Goal: Find specific page/section: Find specific page/section

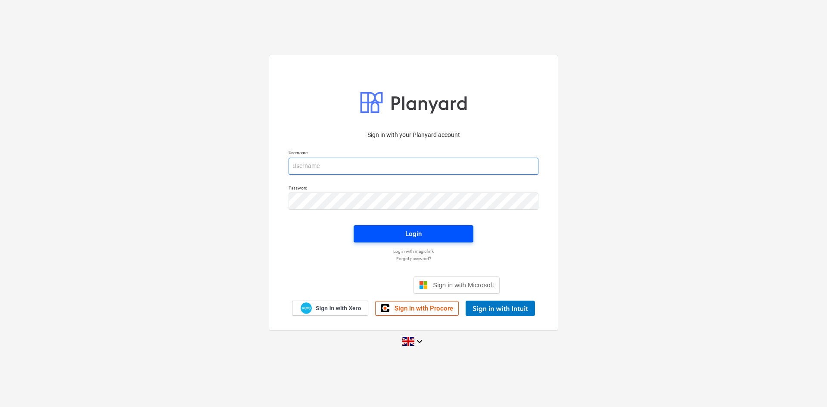
type input "[EMAIL_ADDRESS][DOMAIN_NAME]"
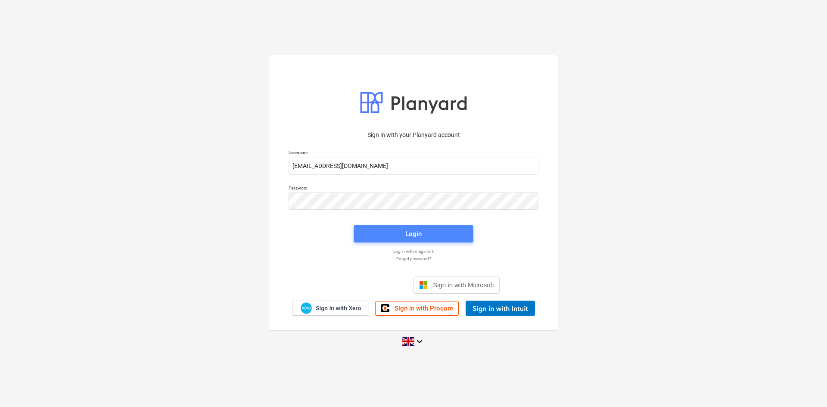
click at [401, 239] on span "Login" at bounding box center [413, 233] width 99 height 11
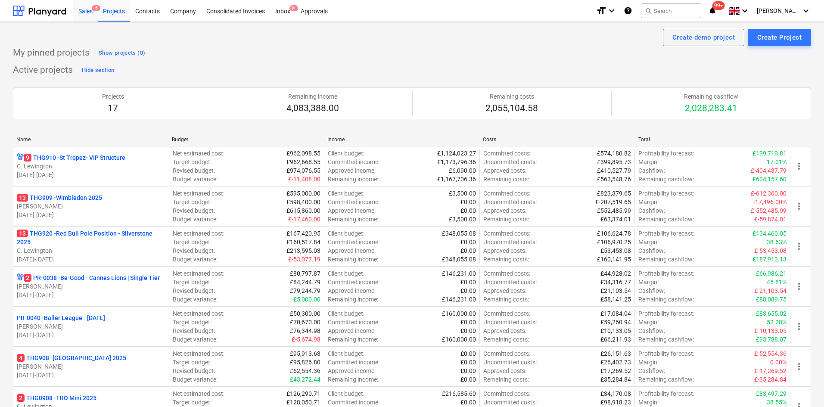
click at [81, 15] on div "Sales 5" at bounding box center [85, 11] width 25 height 22
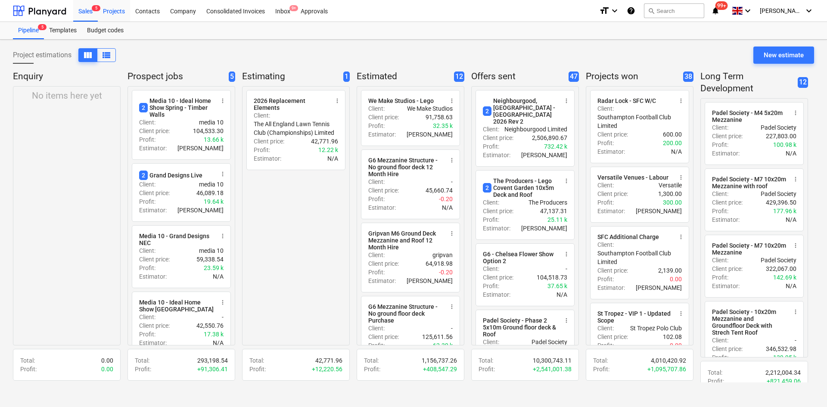
click at [119, 12] on div "Projects" at bounding box center [114, 11] width 32 height 22
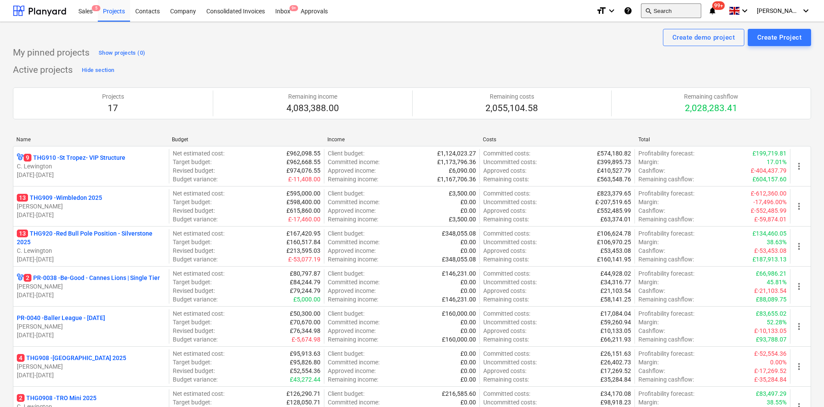
click at [691, 12] on button "search Search" at bounding box center [671, 10] width 60 height 15
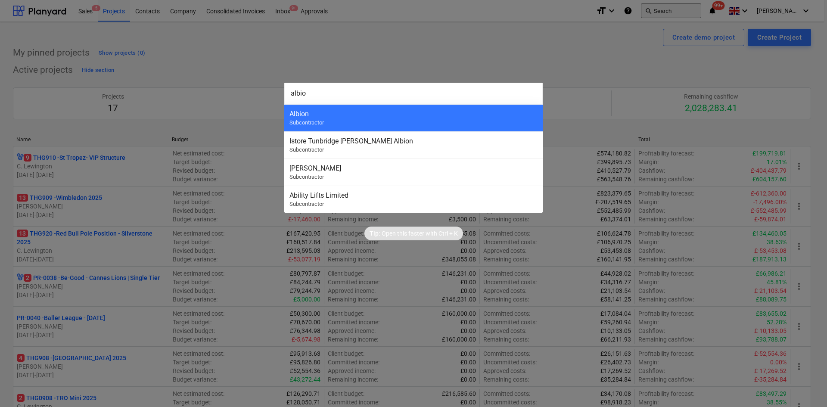
type input "albion"
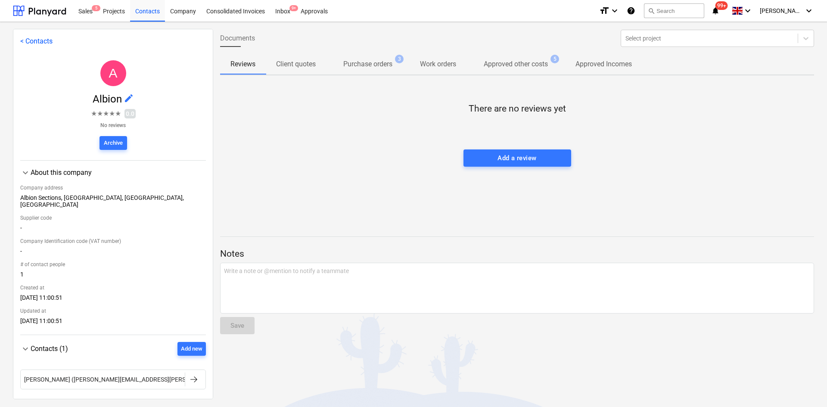
click at [522, 69] on p "Approved other costs" at bounding box center [516, 64] width 64 height 10
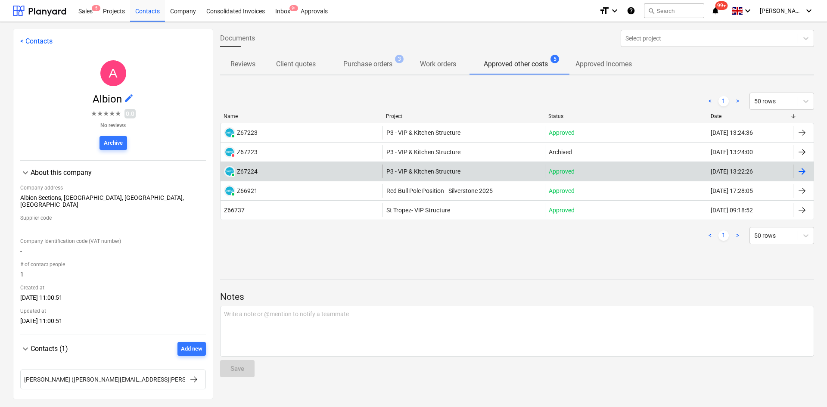
click at [430, 171] on span "P3 - VIP & Kitchen Structure" at bounding box center [423, 171] width 74 height 7
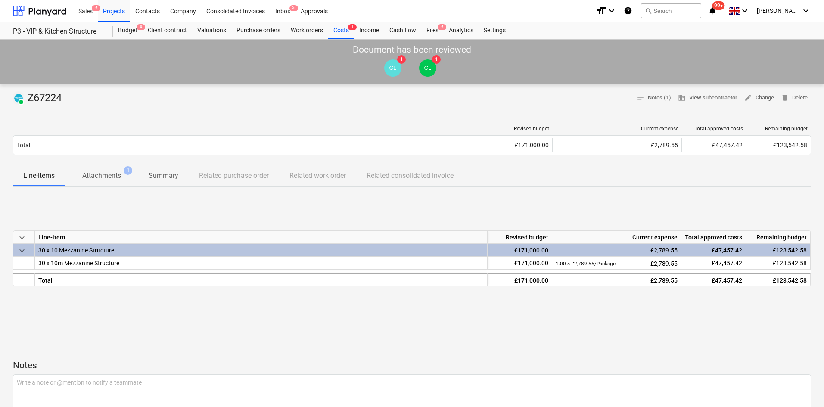
drag, startPoint x: 430, startPoint y: 171, endPoint x: 101, endPoint y: 174, distance: 329.5
click at [101, 174] on p "Attachments" at bounding box center [101, 176] width 39 height 10
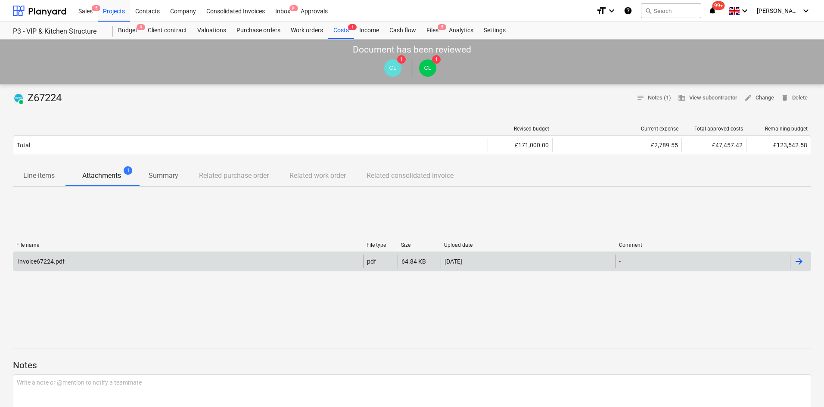
click at [130, 257] on div "invoice67224.pdf" at bounding box center [188, 262] width 350 height 14
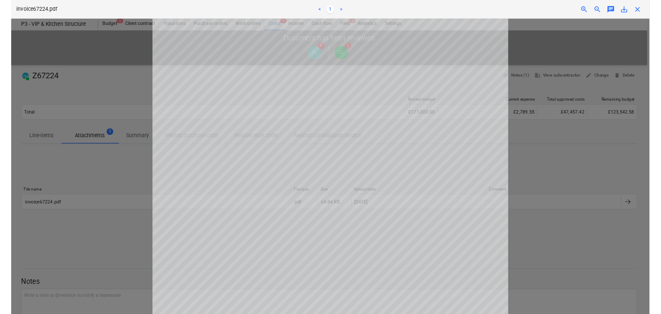
scroll to position [86, 0]
